Goal: Communication & Community: Answer question/provide support

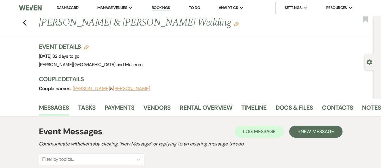
click at [67, 8] on link "Dashboard" at bounding box center [68, 7] width 22 height 5
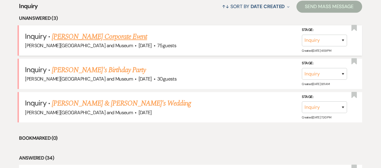
scroll to position [181, 0]
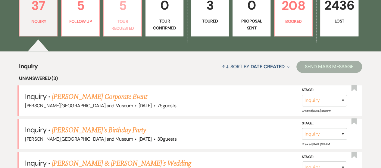
click at [120, 30] on p "Tour Requested" at bounding box center [123, 25] width 30 height 14
select select "2"
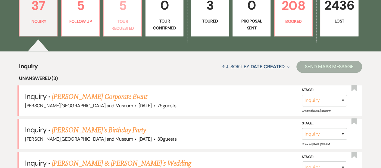
select select "2"
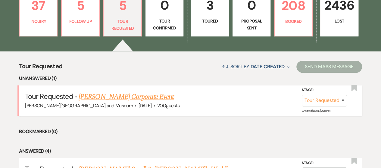
click at [118, 99] on link "[PERSON_NAME] Corporate Event" at bounding box center [126, 97] width 95 height 11
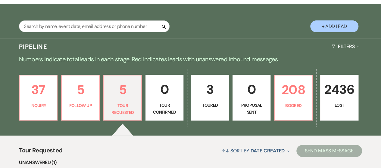
select select "2"
select select "5"
select select "9"
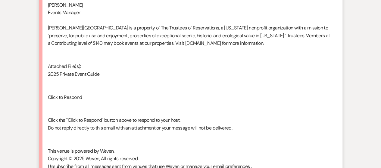
scroll to position [1089, 0]
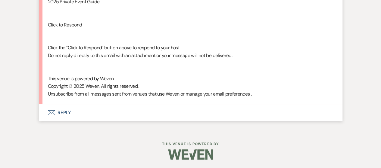
click at [66, 112] on button "Envelope Reply" at bounding box center [191, 113] width 304 height 17
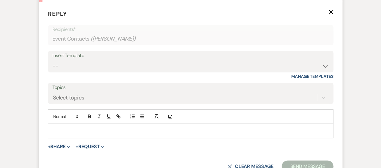
scroll to position [1198, 0]
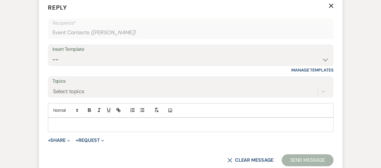
click at [96, 119] on div at bounding box center [190, 125] width 285 height 14
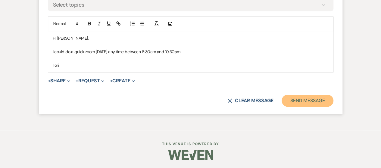
click at [318, 100] on button "Send Message" at bounding box center [308, 101] width 52 height 12
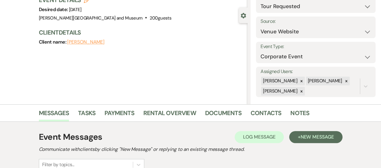
scroll to position [0, 0]
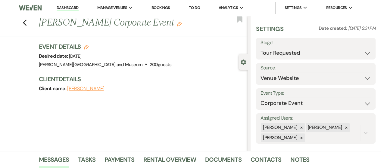
click at [65, 6] on link "Dashboard" at bounding box center [68, 8] width 22 height 6
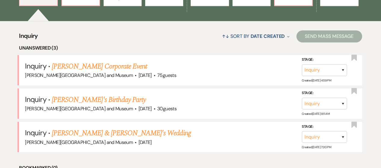
scroll to position [211, 0]
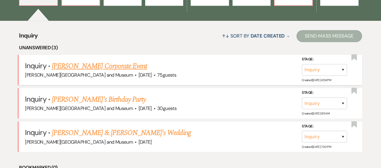
click at [115, 66] on link "[PERSON_NAME] Corporate Event" at bounding box center [99, 66] width 95 height 11
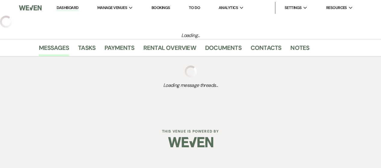
select select "5"
select select "9"
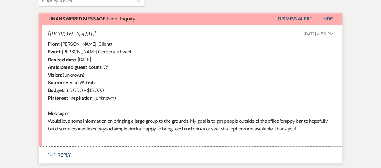
scroll to position [254, 0]
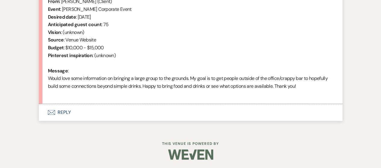
click at [65, 111] on button "Envelope Reply" at bounding box center [191, 112] width 304 height 17
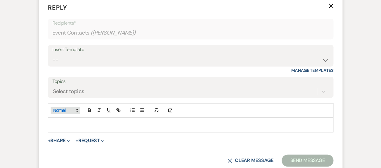
scroll to position [362, 0]
click at [89, 61] on select "-- Weven Planning Portal Introduction (Booked Events) Checking In Planning Foll…" at bounding box center [190, 60] width 277 height 12
select select "5053"
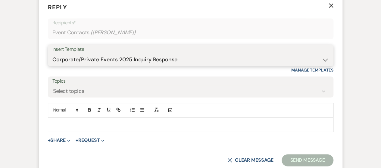
click at [52, 54] on select "-- Weven Planning Portal Introduction (Booked Events) Checking In Planning Foll…" at bounding box center [190, 60] width 277 height 12
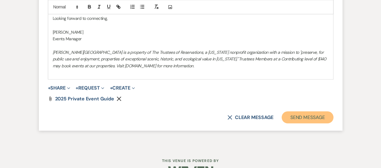
click at [293, 119] on button "Send Message" at bounding box center [308, 117] width 52 height 12
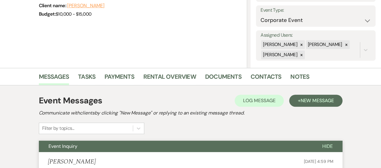
scroll to position [0, 0]
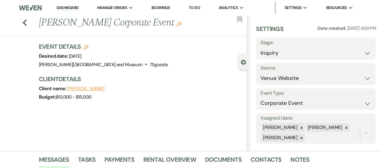
click at [58, 6] on link "Dashboard" at bounding box center [68, 8] width 22 height 6
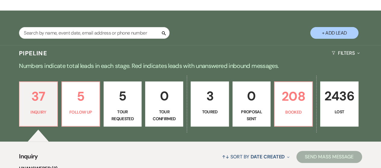
scroll to position [90, 0]
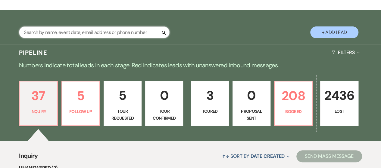
click at [87, 30] on input "text" at bounding box center [94, 33] width 151 height 12
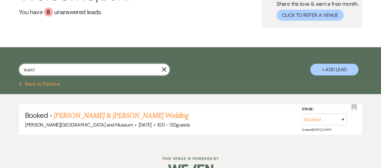
scroll to position [68, 0]
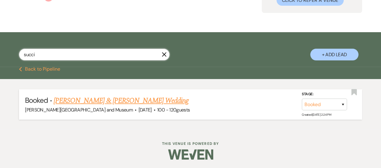
type input "succi"
click at [98, 101] on link "[PERSON_NAME] & [PERSON_NAME] Wedding" at bounding box center [121, 101] width 135 height 11
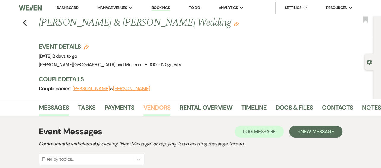
click at [165, 111] on link "Vendors" at bounding box center [156, 109] width 27 height 13
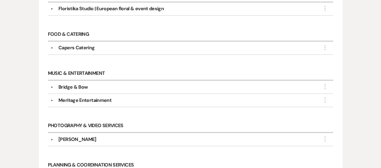
scroll to position [362, 0]
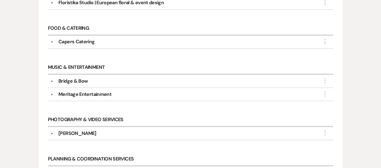
click at [58, 78] on div "Bridge & Bow" at bounding box center [72, 81] width 29 height 7
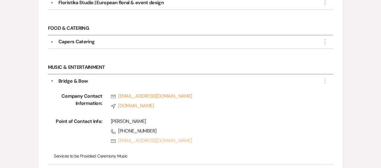
click at [153, 138] on link "Rsvp [EMAIL_ADDRESS][DOMAIN_NAME]" at bounding box center [213, 140] width 205 height 7
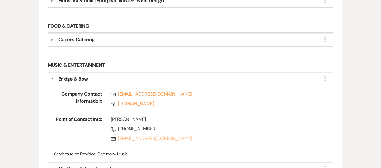
scroll to position [452, 0]
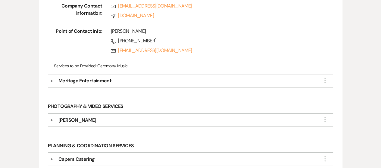
click at [65, 78] on div "Meritage Entertainment" at bounding box center [84, 80] width 53 height 7
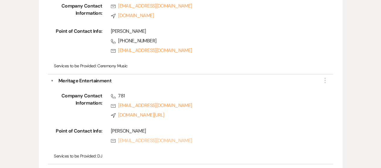
click at [152, 137] on link "Rsvp [EMAIL_ADDRESS][DOMAIN_NAME]" at bounding box center [213, 140] width 205 height 7
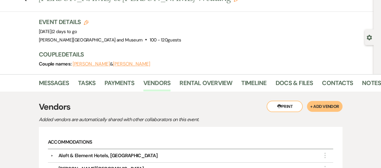
scroll to position [0, 0]
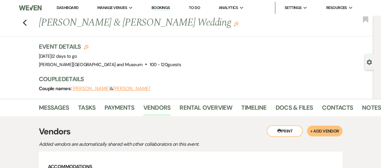
click at [71, 5] on li "Dashboard" at bounding box center [68, 8] width 28 height 12
click at [69, 8] on link "Dashboard" at bounding box center [68, 7] width 22 height 5
